Goal: Task Accomplishment & Management: Manage account settings

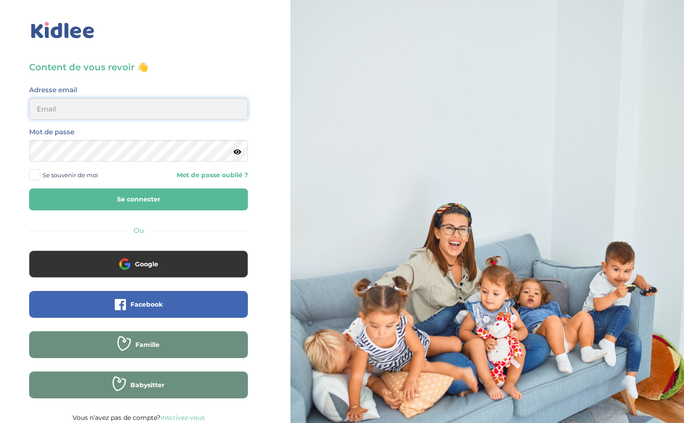
type input "lois.thulliez@gmail.com"
click at [34, 177] on span at bounding box center [34, 174] width 11 height 11
click at [0, 0] on input "Se souvenir de moi" at bounding box center [0, 0] width 0 height 0
click at [177, 204] on button "Se connecter" at bounding box center [138, 200] width 219 height 22
click at [138, 198] on button "Se connecter" at bounding box center [138, 200] width 219 height 22
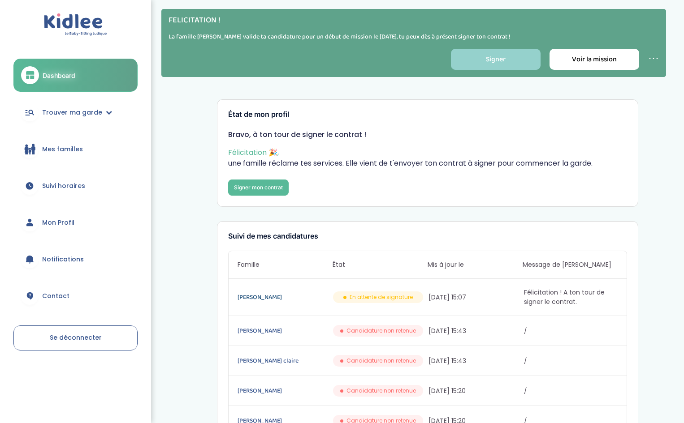
click at [248, 299] on link "Haller Anne" at bounding box center [284, 298] width 94 height 10
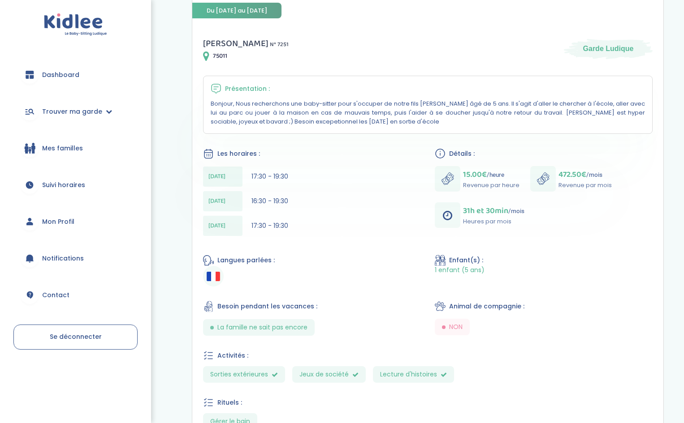
scroll to position [172, 0]
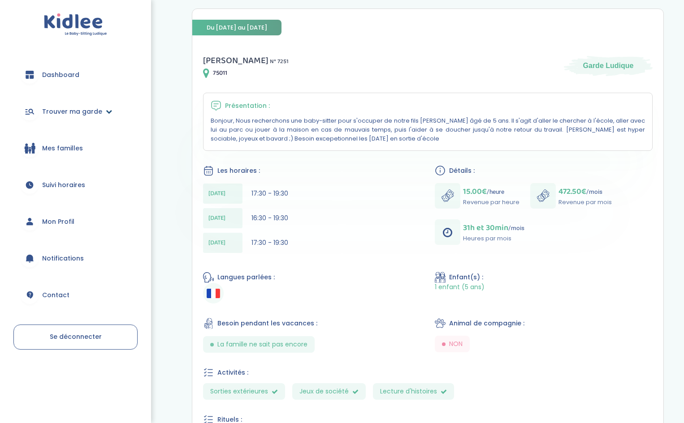
click at [76, 114] on span "Trouver ma garde" at bounding box center [72, 111] width 60 height 9
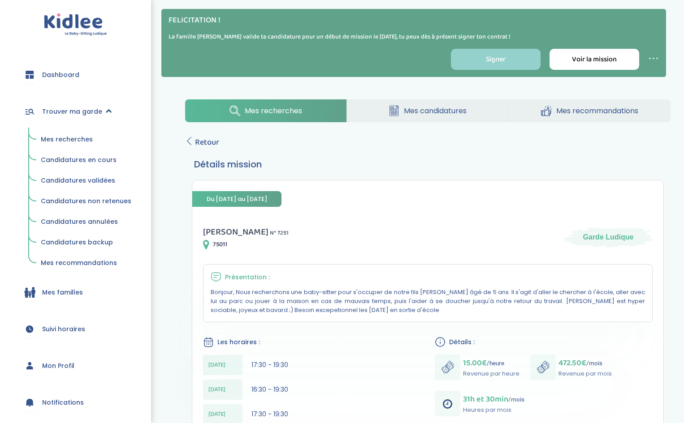
click at [76, 114] on span "Trouver ma garde" at bounding box center [72, 111] width 60 height 9
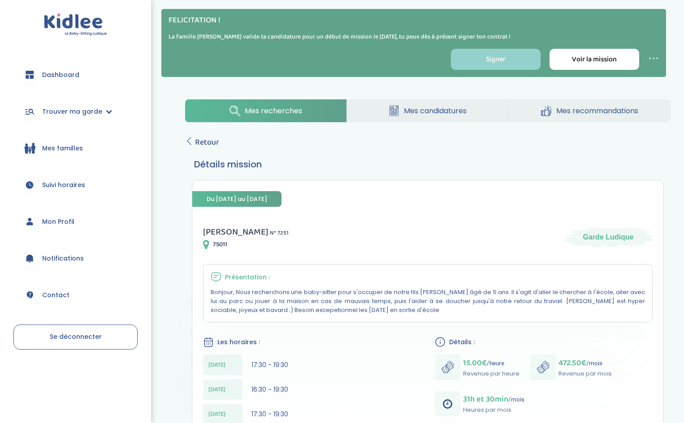
click at [72, 147] on span "Mes familles" at bounding box center [62, 148] width 41 height 9
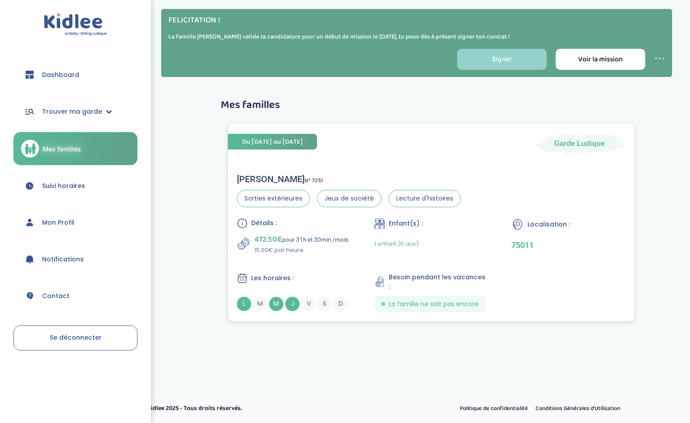
click at [276, 305] on span "M" at bounding box center [276, 304] width 14 height 14
